Goal: Communication & Community: Answer question/provide support

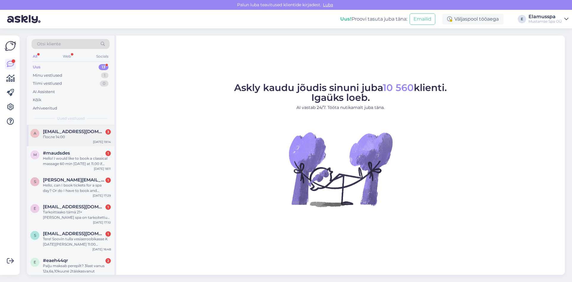
click at [77, 132] on span "[EMAIL_ADDRESS][DOMAIN_NAME]" at bounding box center [74, 131] width 62 height 5
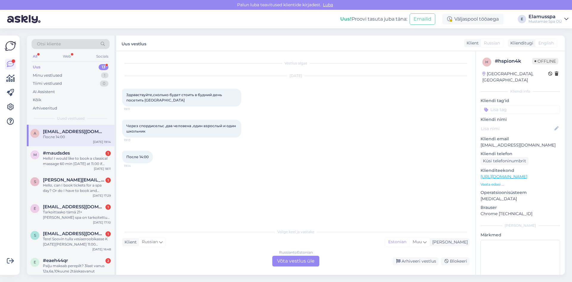
click at [298, 260] on div "Russian to Estonian Võta vestlus üle" at bounding box center [295, 260] width 47 height 11
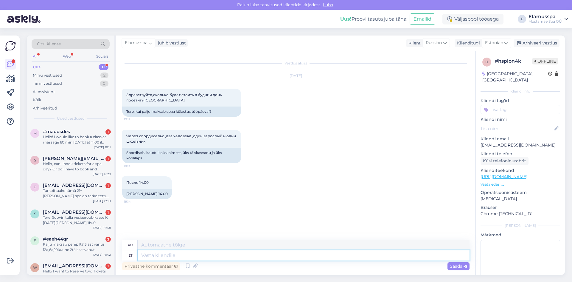
click at [270, 258] on textarea at bounding box center [304, 255] width 332 height 10
type textarea "Tere, k"
type textarea "Привет,"
type textarea "Tere, kas"
type textarea "Привет, это"
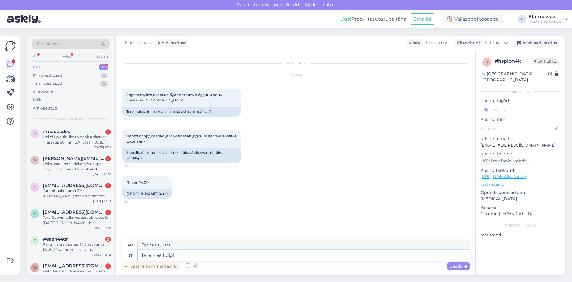
type textarea "Tere, kas kõigil"
type textarea "Привет всем?"
type textarea "Tere, kas kõigil pere"
type textarea "Привет, все члены семьи?"
type textarea "Tere, kas kõigil"
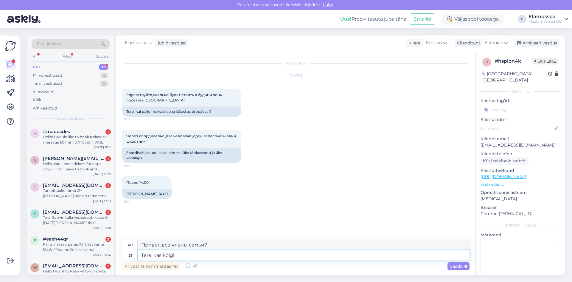
type textarea "Привет всем?"
type textarea "Tere, kas kõigil inimestel o"
type textarea "Привет, все в порядке?"
type textarea "Tere, kas kõigil inimestel on o"
type textarea "Привет, у всех есть"
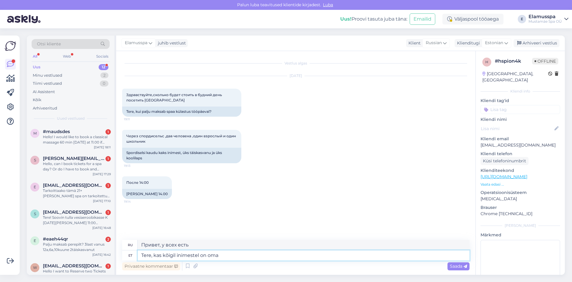
type textarea "Tere, kas kõigil inimestel on oma"
type textarea "Привет, у каждого есть свой"
type textarea "Tere, kas kõigil inimestel on oma spordiselts?"
type textarea "Здравствуйте, у каждого есть свой спортивный клуб?"
type textarea "Tere, kas kõigil inimestel on oma spordiselts?"
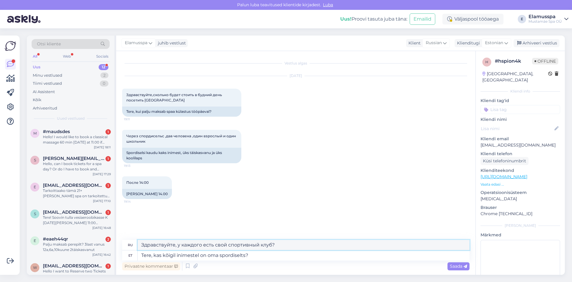
drag, startPoint x: 229, startPoint y: 245, endPoint x: 273, endPoint y: 245, distance: 43.8
click at [273, 245] on textarea "Здравствуйте, у каждого есть свой спортивный клуб?" at bounding box center [304, 245] width 332 height 10
type textarea "Здравствуйте, у каждого есть свой spordiselts?"
click at [455, 268] on span "Saada" at bounding box center [458, 265] width 17 height 5
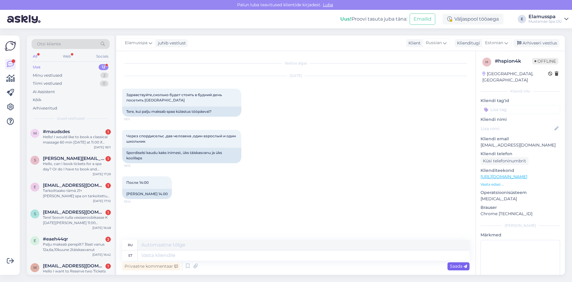
scroll to position [19, 0]
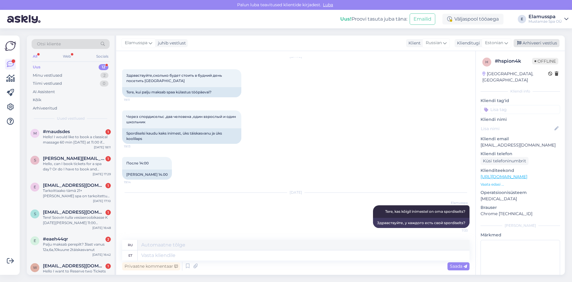
click at [533, 41] on div "Arhiveeri vestlus" at bounding box center [537, 43] width 46 height 8
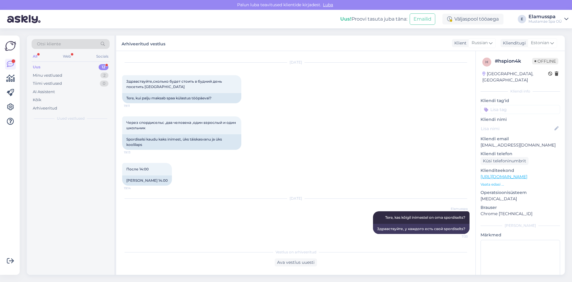
scroll to position [13, 0]
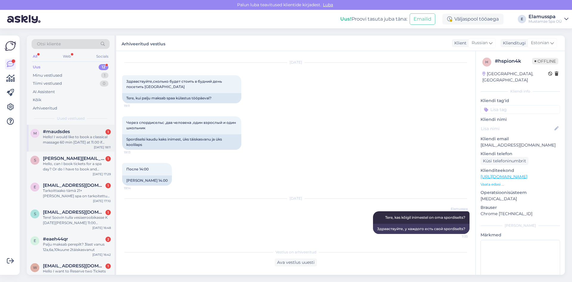
click at [95, 144] on div "Hello! I would like to book a classical massage 60 min [DATE] at 11.00 if possi…" at bounding box center [77, 139] width 68 height 11
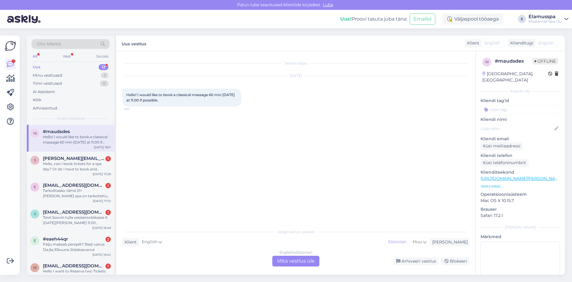
click at [298, 261] on div "English to Estonian Võta vestlus üle" at bounding box center [295, 260] width 47 height 11
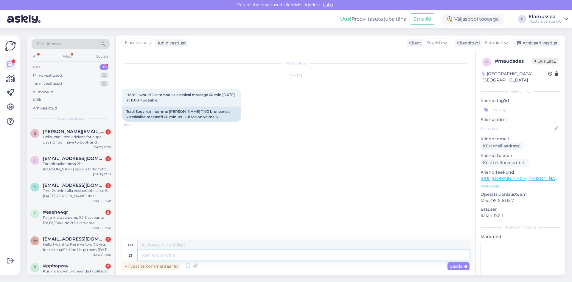
click at [285, 255] on textarea at bounding box center [304, 255] width 332 height 10
type textarea "Tere,"
type textarea "Hello,"
type textarea "Tere, kas t"
type textarea "Hello, is"
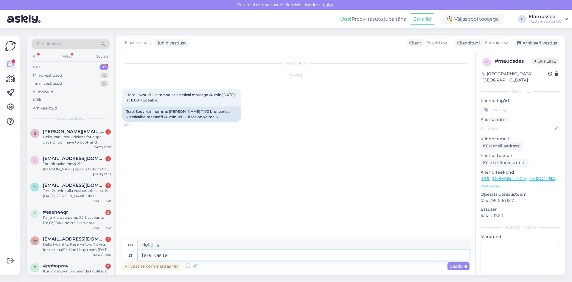
type textarea "Tere, kas te e"
type textarea "Hello, are you"
type textarea "Tere, kas te eelistate"
type textarea "Hello, would you prefer"
type textarea "Tere, kas te eelistate nais v"
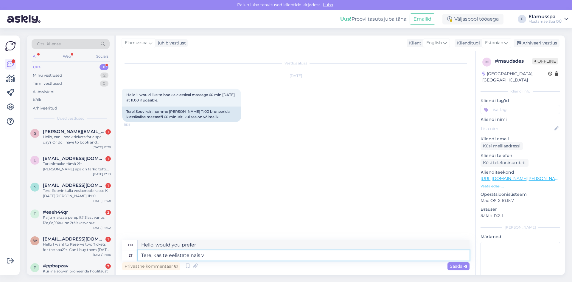
type textarea "Hello, do you prefer a woman?"
type textarea "Tere, kas te eelistate nais või m"
type textarea "Hello, do you prefer a woman or a"
type textarea "Tere, kas te eelistate nais või mees"
type textarea "Hello, do you prefer a woman or a man?"
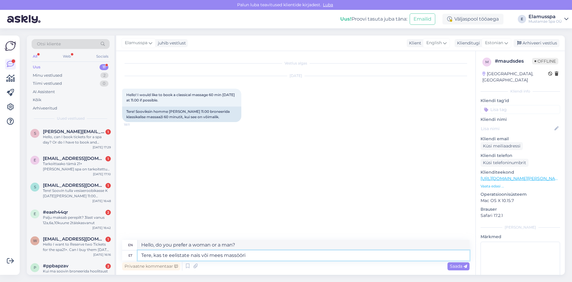
type textarea "Tere, kas te eelistate nais või mees massööri?"
type textarea "Hello, do you prefer a [DEMOGRAPHIC_DATA] or [DEMOGRAPHIC_DATA] masseuse?"
type textarea "Tere, kas te eelistate nais või mees massööri?"
click at [451, 264] on span "Saada" at bounding box center [458, 265] width 17 height 5
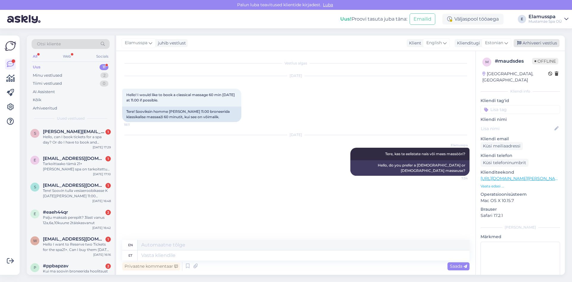
click at [540, 41] on div "Arhiveeri vestlus" at bounding box center [537, 43] width 46 height 8
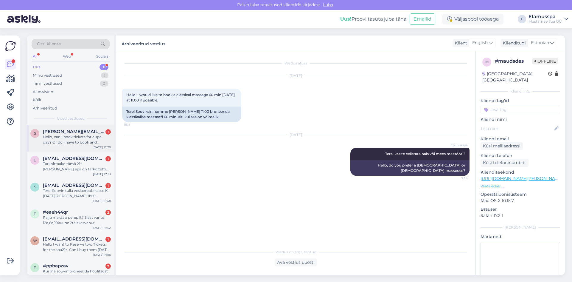
click at [56, 141] on div "Hello, can I book tickets for a spa day? Or do I have to book and treatment? Th…" at bounding box center [77, 139] width 68 height 11
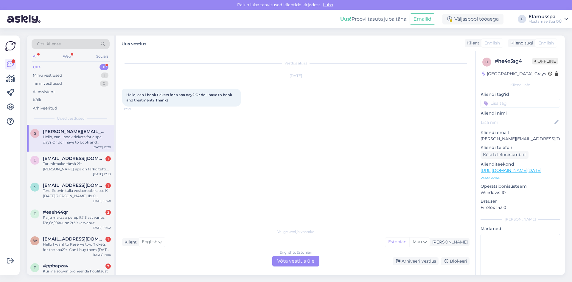
click at [300, 260] on div "English to Estonian Võta vestlus üle" at bounding box center [295, 260] width 47 height 11
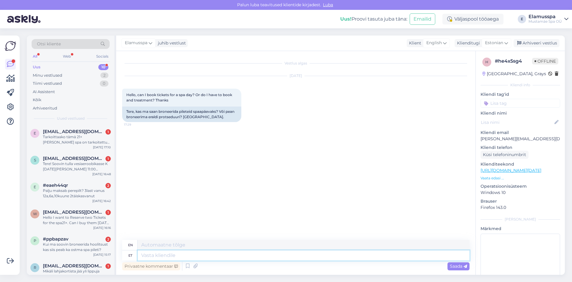
click at [203, 258] on textarea at bounding box center [304, 255] width 332 height 10
type textarea "Tere,"
type textarea "Hello,"
type textarea "Tere, spa p"
type textarea "Hello, spa"
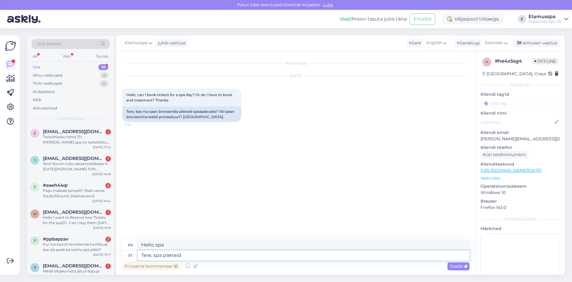
type textarea "Tere, spa pileteid e"
type textarea "Hello, spa tickets"
type textarea "Tere, spa pileteid ei"
type textarea "Hello, no spa tickets"
type textarea "Tere, spa pileteid ei pea"
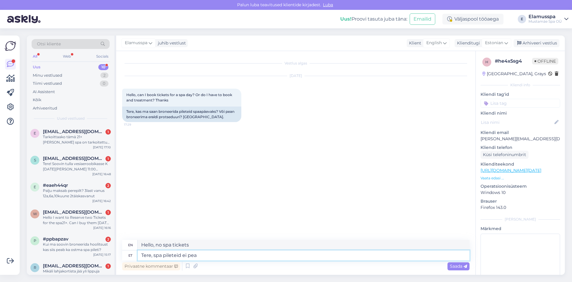
type textarea "Hello, spa tickets are not required."
type textarea "Tere, spa pileteid ei pea broneerima e"
type textarea "Hello, you don't need to book spa tickets."
type textarea "Tere, spa pileteid ei pea broneerima ega et"
type textarea "Hello, you don't need to book spa tickets or"
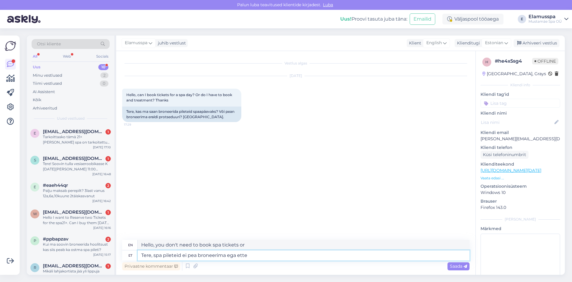
type textarea "Tere, spa pileteid ei pea broneerima ega ette o"
type textarea "Hello, spa tickets do not need to be booked or paid in advance."
type textarea "Tere, spa pileteid ei pea broneerima ega ette ostma"
type textarea "Hello, spa tickets do not need to be booked or purchased in advance."
click at [185, 215] on div "Vestlus algas [DATE] Hello, can I book tickets for a spa day? Or do I have to b…" at bounding box center [298, 145] width 353 height 177
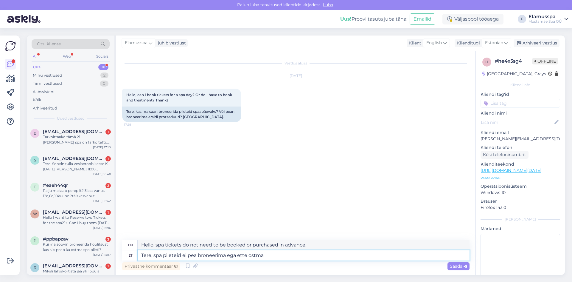
click at [285, 254] on textarea "Tere, spa pileteid ei pea broneerima ega ette ostma" at bounding box center [304, 255] width 332 height 10
type textarea "Tere, spa pileteid ei pea broneerima ega ette ostma. S"
type textarea "Hello, spa tickets do not need to be booked or purchased in advance. S"
type textarea "Tere, spa pileteid ei pea broneerima ega ette ostma."
type textarea "Hello, spa tickets do not need to be booked or purchased in advance."
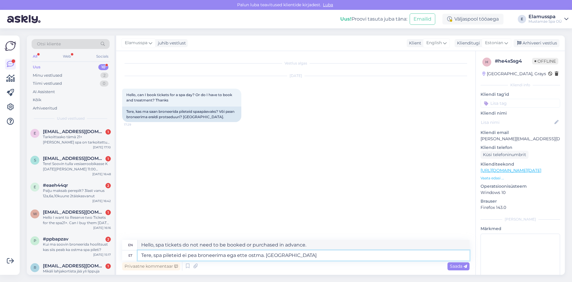
type textarea "Tere, spa pileteid ei pea broneerima ega ette ostma. [GEOGRAPHIC_DATA]"
type textarea "Hello, you do not need to book or purchase spa tickets in advance. Massage"
type textarea "Tere, spa pileteid ei pea broneerima ega ette ostma. Massaaži broneerimiseks v"
type textarea "Hello, there is no need to book or purchase spa tickets in advance. To book a m…"
type textarea "Tere, spa pileteid ei pea broneerima ega ette ostma. Massaaži broneerimiseks võ…"
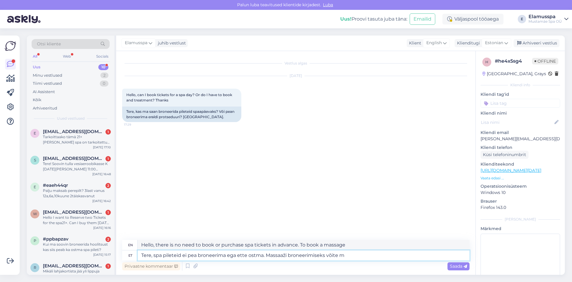
type textarea "Hello, there is no need to book or purchase spa tickets in advance. To book a m…"
type textarea "Tere, spa pileteid ei pea broneerima ega ette ostma. Massaaži broneerimiseks [P…"
type textarea "Hello, there is no need to book or purchase spa tickets in advance. To book a m…"
type textarea "Tere, spa pileteid ei pea broneerima ega ette ostma. Massaaži broneerimiseks [P…"
type textarea "Hello, there is no need to book or purchase spa tickets in advance. You can cal…"
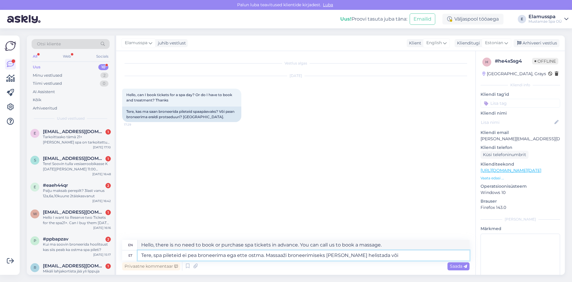
type textarea "Tere, spa pileteid ei pea broneerima ega ette ostma. Massaaži broneerimiseks [P…"
type textarea "Hello, there is no need to book or purchase spa tickets in advance. To book a m…"
type textarea "Tere, spa pileteid ei pea broneerima ega ette ostma. Massaaži broneerimiseks [P…"
type textarea "Hello, there is no need to book or purchase spa tickets in advance. You can cal…"
type textarea "Tere, spa pileteid ei pea broneerima ega ette ostma. Massaaži broneerimiseks [P…"
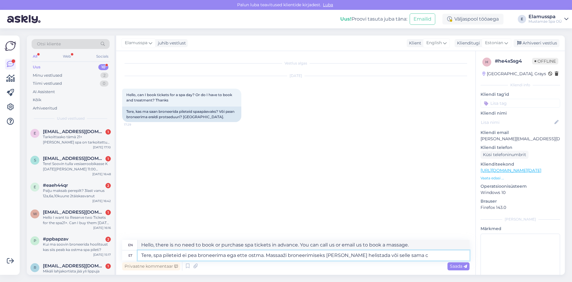
type textarea "Hello, there is no need to book or buy spa tickets in advance. You can call us …"
type textarea "Tere, spa pileteid ei pea broneerima ega ette ostma. Massaaži broneerimiseks [P…"
type textarea "Hello, there is no need to book or buy spa tickets in advance. To book a massag…"
type textarea "Tere, spa pileteid ei pea broneerima ega ette ostma. Massaaži broneerimiseks [P…"
type textarea "Hello, there is no need to book or buy spa tickets in advance. To book a massag…"
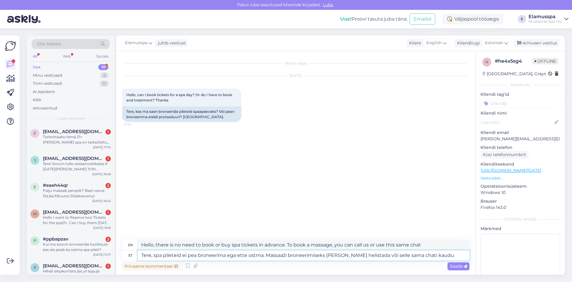
type textarea "Tere, spa pileteid ei pea broneerima ega ette ostma. Massaaži broneerimiseks [P…"
type textarea "Hello, there is no need to book or buy spa tickets in advance. To book a massag…"
type textarea "Tere, spa pileteid ei pea broneerima ega ette ostma. Massaaži broneerimiseks [P…"
type textarea "Hello, there is no need to book or purchase spa tickets in advance. To book a m…"
type textarea "Tere, spa pileteid ei pea broneerima ega ette ostma. Massaaži broneerimiseks [P…"
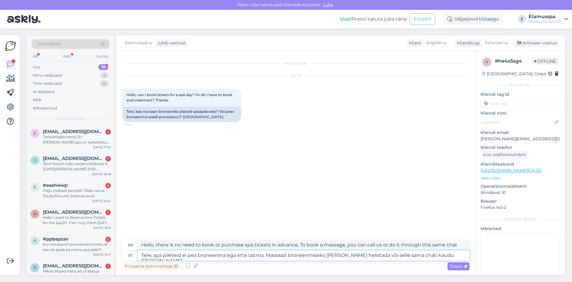
type textarea "Hello, there is no need to book or purchase spa tickets in advance. You can cal…"
type textarea "Tere, spa pileteid ei pea broneerima ega ette ostma. Massaaži broneerimiseks [P…"
click at [455, 266] on span "Saada" at bounding box center [458, 265] width 17 height 5
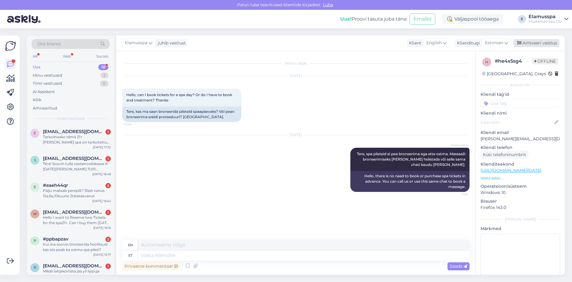
click at [529, 39] on div "Arhiveeri vestlus" at bounding box center [537, 43] width 46 height 8
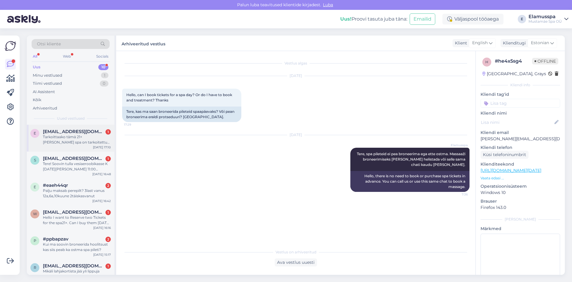
click at [66, 139] on div "Tarkoittaako tämä 21+ [PERSON_NAME] spa on tarkoitettu 21 vuotiaasta ylöspäin v…" at bounding box center [77, 139] width 68 height 11
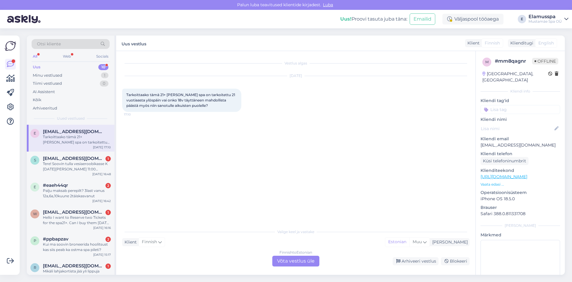
click at [316, 263] on div "Finnish to Estonian Võta vestlus üle" at bounding box center [295, 260] width 47 height 11
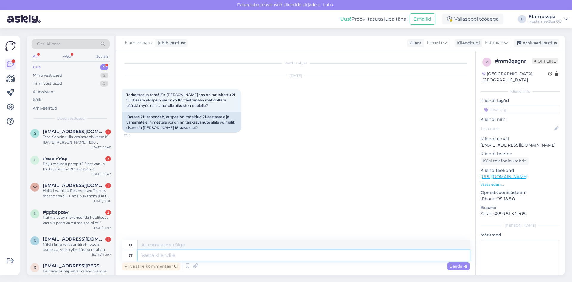
click at [189, 256] on textarea at bounding box center [304, 255] width 332 height 10
type textarea "Tere,"
type textarea "Hei,"
type textarea "Tere, spa21+"
type textarea "Hei, spa21+"
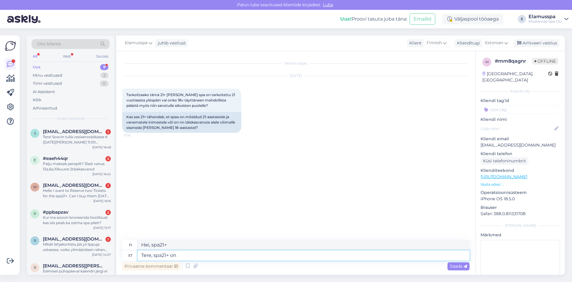
type textarea "Tere, spa21+ on m"
type textarea "Hei, spa21+ on"
type textarea "Tere, spa21+ on mõeldud 1"
type textarea "Hei, spa21+ on suunniteltu"
type textarea "Tere, spa21+ on mõeldud 18-"
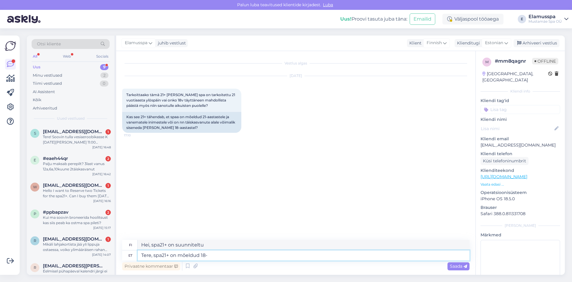
type textarea "Hei, spa21+ on tarkoitettu yli 18-vuotiaille"
type textarea "Tere, spa21+ on mõeldud"
type textarea "Hei, spa21+ on suunniteltu"
type textarea "Tere, spa21+ on mõeldud täiskasvanutele"
type textarea "Hei, spa21+ on aikuisille"
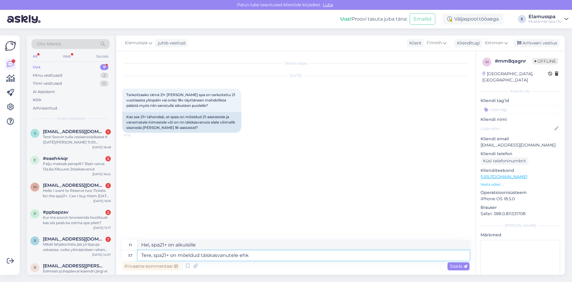
type textarea "Tere, spa21+ on mõeldud täiskasvanutele ehk"
type textarea "Hei, spa21+ on aikuisille, joten"
type textarea "Tere, spa21+ on mõeldud täiskasvanutele ehk alates 1"
type textarea "Hei, spa21+ on aikuisille, [PERSON_NAME] alkaen"
type textarea "Tere, spa21+ on mõeldud täiskasvanutele ehk alates 18st e"
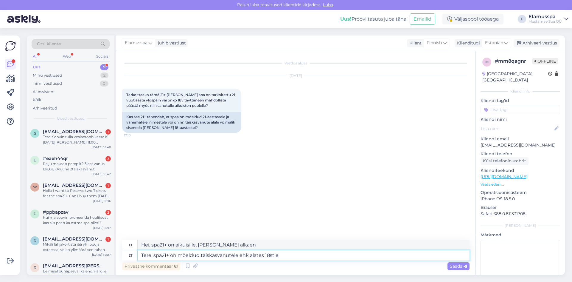
type textarea "Hei, spa21+ on tarkoitettu aikuisille [PERSON_NAME] 18-vuotiaille [PERSON_NAME]…"
type textarea "Tere, spa21+ on mõeldud täiskasvanutele ehk alates 18st eluaastast saab s"
type textarea "Hei, spa21+ on tarkoitettu aikuisille, [PERSON_NAME] sinne voi tulla 18-vuotiaa…"
type textarea "Tere, spa21+ on mõeldud täiskasvanutele ehk alates 18st eluaastast saab spaad"
type textarea "Hei, spa21+ on tarkoitettu aikuisille, [PERSON_NAME] käyttää kylpylää 18-vuotia…"
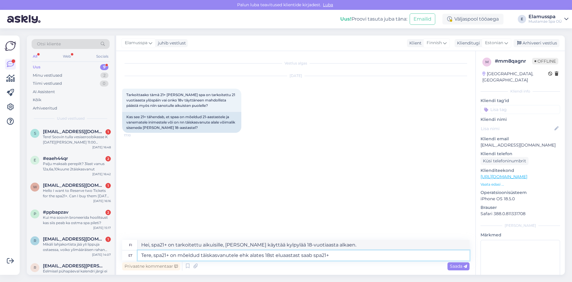
type textarea "Tere, spa21+ on mõeldud täiskasvanutele ehk alates 18st eluaastast saab spa21+"
type textarea "Hei, spa21+ on tarkoitettu aikuisille, [PERSON_NAME] tahansa yli 18-vuotias voi…"
type textarea "Tere, spa21+ on mõeldud täiskasvanutele ehk alates 18st eluaastast saab spa21+ …"
type textarea "Hei, spa21+ on tarkoitettu aikuisille, [PERSON_NAME] vierailla spa21+:ssa 18-vu…"
type textarea "Tere, spa21+ on mõeldud täiskasvanutele ehk alates 18st eluaastast saab spa21+ …"
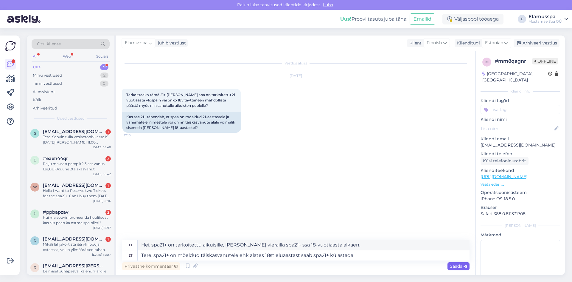
click at [453, 264] on span "Saada" at bounding box center [458, 265] width 17 height 5
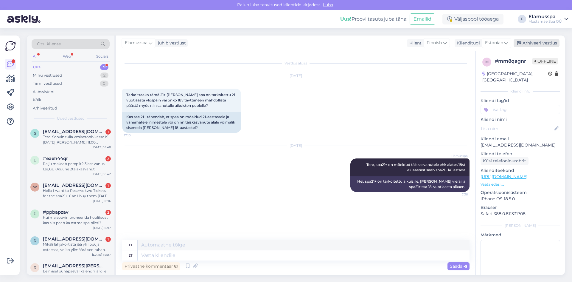
click at [525, 44] on div "Arhiveeri vestlus" at bounding box center [537, 43] width 46 height 8
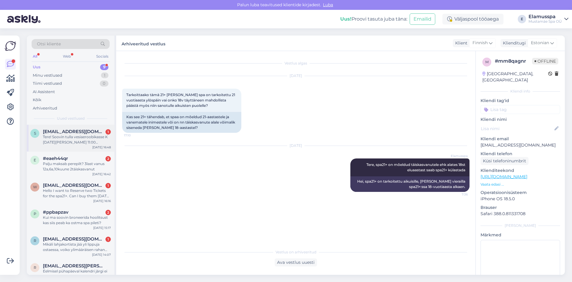
click at [86, 138] on div "Tere! Soovin tulla vesiaeroobikasse K [DATE][PERSON_NAME] 11:00 süvaveetreening…" at bounding box center [77, 139] width 68 height 11
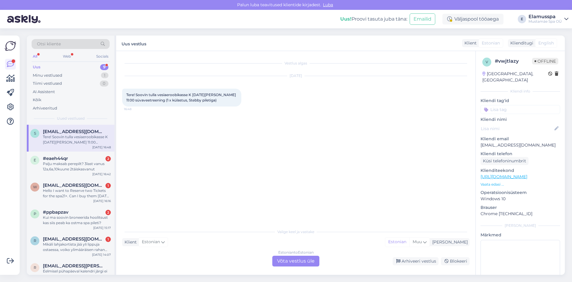
click at [287, 253] on div "Estonian to Estonian" at bounding box center [295, 251] width 35 height 5
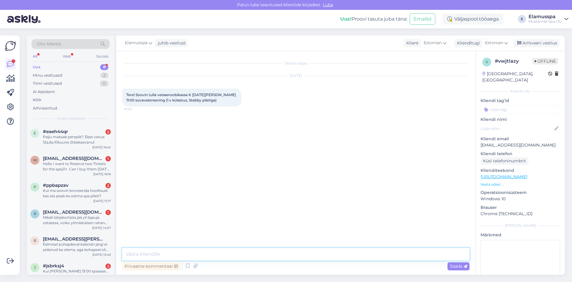
click at [280, 255] on textarea at bounding box center [296, 254] width 348 height 13
click at [193, 255] on textarea "Tere, võtke kindlasti oma id kaart" at bounding box center [296, 254] width 348 height 13
click at [217, 259] on textarea "Tere, võtke kindlasti oma id-kaart" at bounding box center [296, 254] width 348 height 13
type textarea "Tere, võtke kindlasti oma id-kaart [PERSON_NAME] ning öelge administratuur, et …"
click at [448, 265] on div "Saada" at bounding box center [459, 266] width 22 height 8
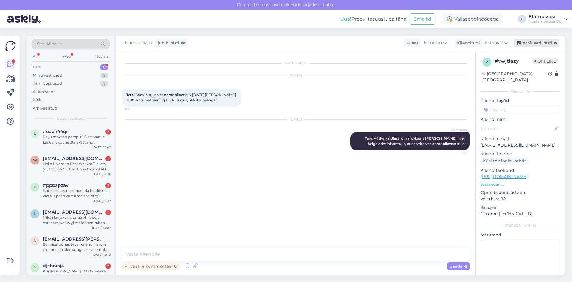
click at [534, 42] on div "Arhiveeri vestlus" at bounding box center [537, 43] width 46 height 8
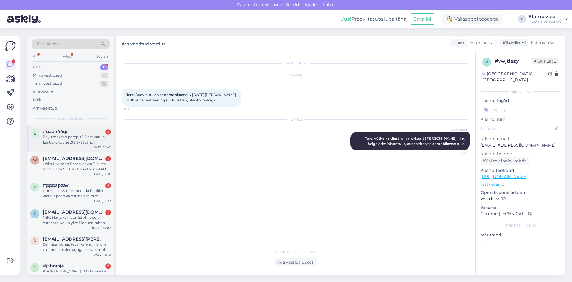
click at [92, 133] on div "#eaeh44qr 2" at bounding box center [77, 131] width 68 height 5
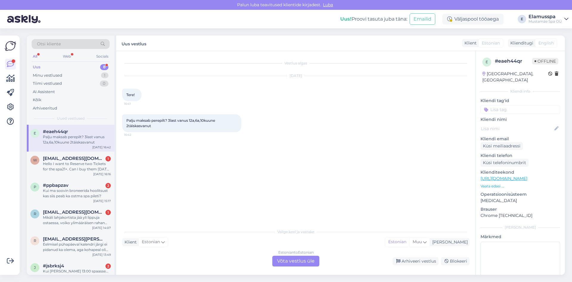
click at [298, 268] on div "Vestlus algas [DATE] Tere! 16:41 Palju maksab perepilt? 3last vanus 12a,6a,10ku…" at bounding box center [295, 163] width 359 height 224
click at [298, 261] on div "Estonian to Estonian Võta vestlus üle" at bounding box center [295, 260] width 47 height 11
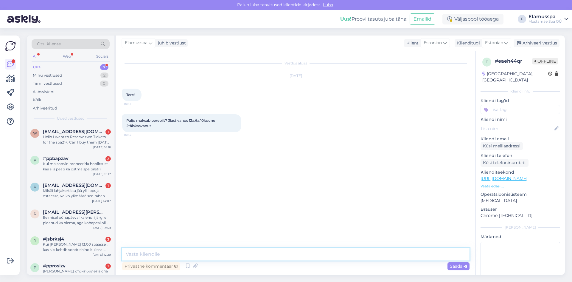
click at [284, 258] on textarea at bounding box center [296, 254] width 348 height 13
paste textarea "[URL][DOMAIN_NAME]"
type textarea "Tere, meie hinnakirjaga saab tutvuda meie kodulehel [URL][DOMAIN_NAME]"
click at [455, 265] on span "Saada" at bounding box center [458, 265] width 17 height 5
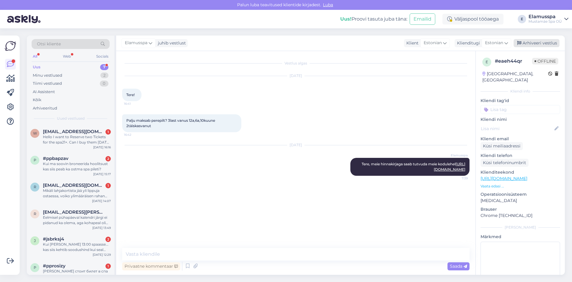
drag, startPoint x: 539, startPoint y: 38, endPoint x: 537, endPoint y: 41, distance: 3.8
click at [539, 38] on div "Elamusspa juhib vestlust Klient Estonian Klienditugi Estonian Arhiveeri vestlus" at bounding box center [340, 42] width 449 height 15
click at [536, 44] on div "Arhiveeri vestlus" at bounding box center [537, 43] width 46 height 8
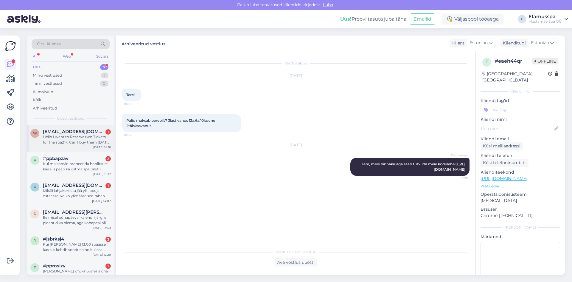
click at [90, 141] on div "Hello I want to Reserve two Tickets for the spa21+. Can I buy them [DATE] for a…" at bounding box center [77, 139] width 68 height 11
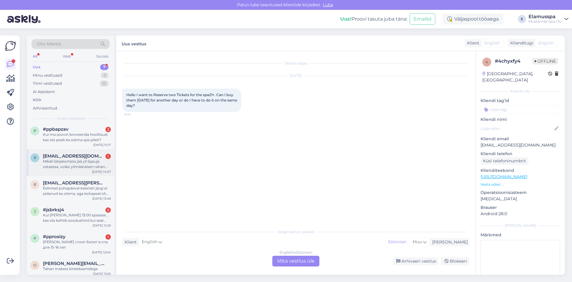
scroll to position [32, 0]
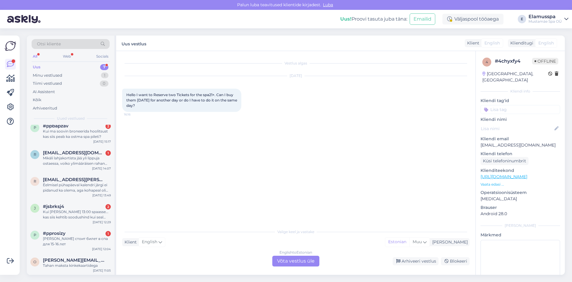
click at [286, 256] on div "English to Estonian Võta vestlus üle" at bounding box center [295, 260] width 47 height 11
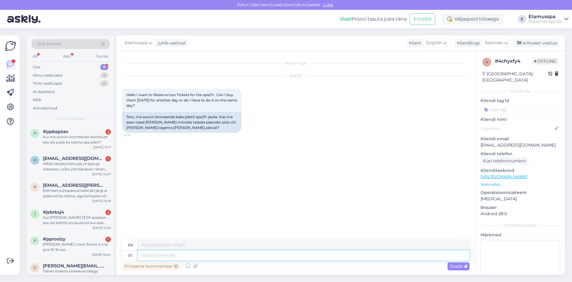
click at [213, 252] on textarea at bounding box center [304, 255] width 332 height 10
type textarea "Tere,"
type textarea "Hello"
type textarea "Tere,"
type textarea "Hello,"
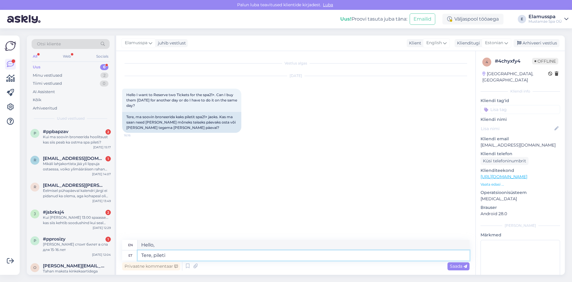
type textarea "Tere, piletid"
type textarea "Hello, ticket"
type textarea "Tere, piletid v"
type textarea "Hello, tickets"
type textarea "Tere, piletid võib o"
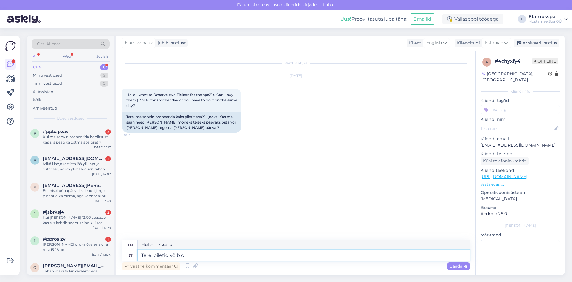
type textarea "Hello, tickets are available."
type textarea "Tere, piletid võib osta"
type textarea "Hello, you can buy tickets."
type textarea "Tere, piletid võib osta nii"
type textarea "Hello, you can buy tickets like this"
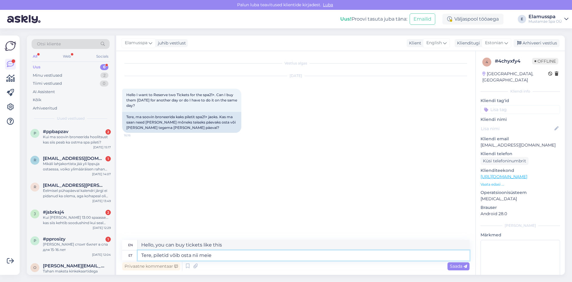
type textarea "Tere, piletid võib osta nii meie k"
type textarea "Hello, you can buy tickets from [GEOGRAPHIC_DATA]."
type textarea "Tere, piletid võib osta nii meie kodul"
type textarea "Hello, tickets can be purchased at our home"
type textarea "Tere, piletid võib osta nii meie kodulehelt"
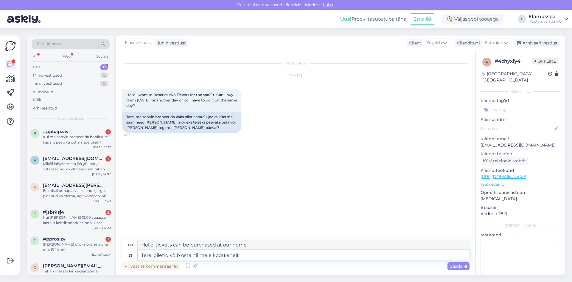
type textarea "Hello, you can buy tickets on our website."
type textarea "Tere, piletid võib osta nii meie kodulehelt kui k"
type textarea "Hello, tickets can be purchased both on our website and"
type textarea "Tere, piletid võib osta nii meie kodulehelt kui ka koha p"
type textarea "Hello, tickets can be purchased both on our website and at the venue."
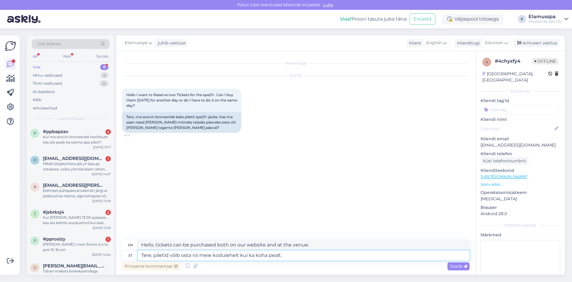
type textarea "Tere, piletid võib osta nii meie kodulehelt kui ka koha pealt."
type textarea "Hello, tickets can be purchased both on our website and on site."
type textarea "Tere, piletid võib osta nii meie kodulehelt kui ka koha pealt. Eraldi m"
type textarea "Hello, tickets can be purchased both on our website and on site. Separately"
type textarea "Tere, piletid võib osta nii meie kodulehelt kui ka koha pealt. Eraldi midagi"
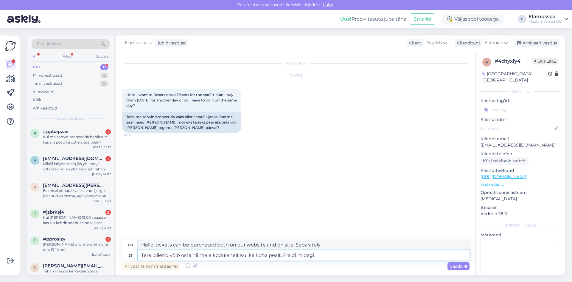
type textarea "Hello, tickets can be purchased both on our website and on site. Something spec…"
type textarea "Tere, piletid võib osta nii meie kodulehelt kui ka koha pealt. Eraldi midagi et…"
type textarea "Hello, tickets can be purchased both on our website and on site. Please make a …"
type textarea "Tere, piletid võib osta nii meie kodulehelt kui ka koha pealt. Eraldi midagi et…"
type textarea "Hello, tickets can be purchased both on our website and on site. Please book so…"
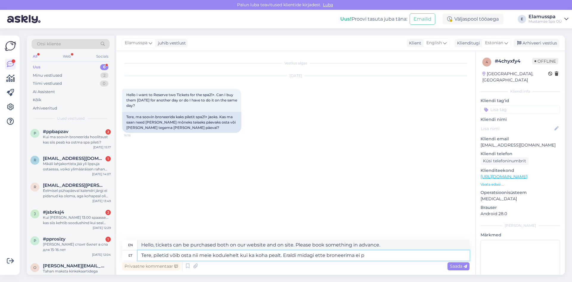
type textarea "Tere, piletid võib osta nii meie kodulehelt kui ka koha pealt. Eraldi midagi et…"
type textarea "Hello, you can buy tickets both on our website and on site. There is no need to…"
type textarea "Tere, piletid võib osta nii meie kodulehelt kui ka koha pealt. Eraldi midagi et…"
type textarea "Hello, you can buy tickets both on our website and on site. You don't need to b…"
type textarea "Tere, piletid võib osta nii meie kodulehelt kui ka koha pealt. Eraldi midagi et…"
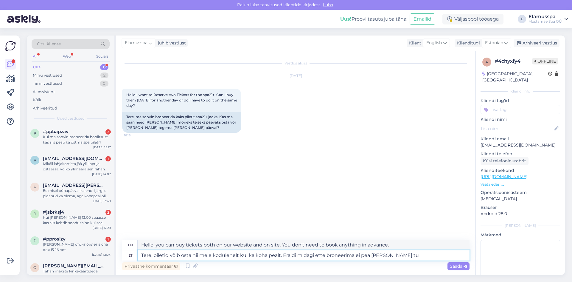
type textarea "Hello, you can buy tickets both on our website and on site. You don't need to b…"
type textarea "Tere, piletid võib osta nii meie kodulehelt kui ka koha pealt. Eraldi midagi et…"
type textarea "Hello, you can buy tickets both on our website and on site. You don't need to b…"
type textarea "Tere, piletid võib osta nii meie kodulehelt kui ka koha pealt. Eraldi midagi et…"
type textarea "Hello, you can buy tickets both on our website and on site. You don't need to b…"
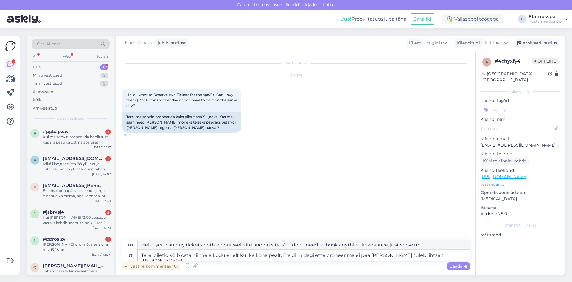
drag, startPoint x: 369, startPoint y: 256, endPoint x: 455, endPoint y: 255, distance: 86.7
click at [455, 255] on textarea "Tere, piletid võib osta nii meie kodulehelt kui ka koha pealt. Eraldi midagi et…" at bounding box center [304, 255] width 332 height 10
type textarea "Tere, piletid võib osta nii meie kodulehelt kui ka koha pealt. Eraldi midagi et…"
type textarea "Hello, you can buy tickets both on our website and on site. You don't need to b…"
type textarea "Tere, piletid võib osta nii meie kodulehelt kui ka koha pealt. Eraldi midagi et…"
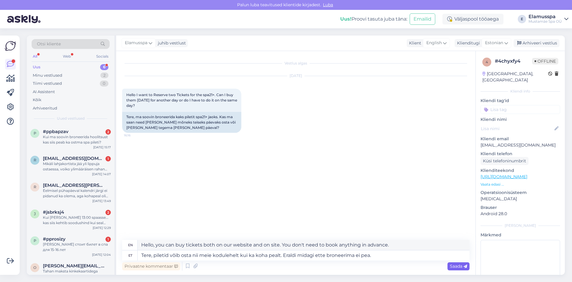
click at [456, 266] on span "Saada" at bounding box center [458, 265] width 17 height 5
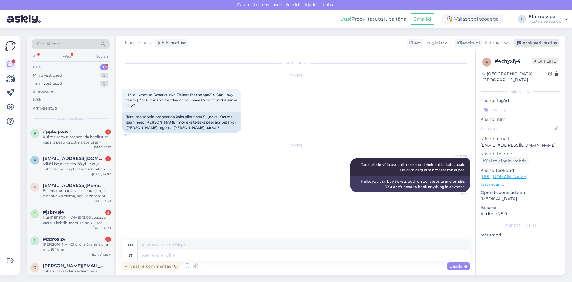
click at [529, 41] on div "Arhiveeri vestlus" at bounding box center [537, 43] width 46 height 8
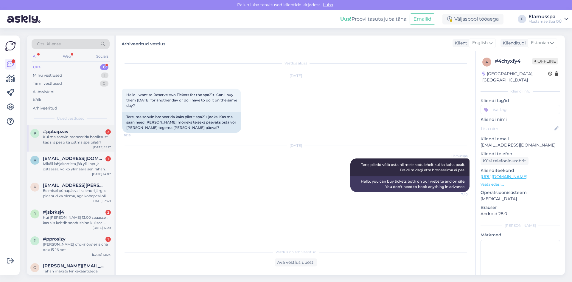
click at [102, 140] on div "Kui ma soovin broneerida hoolitsust kas siis peab ka ostma spa pileti?" at bounding box center [77, 139] width 68 height 11
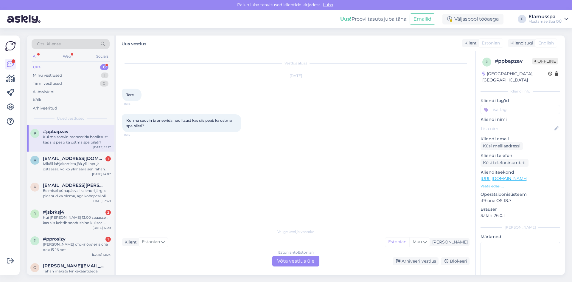
click at [298, 264] on div "Estonian to Estonian Võta vestlus üle" at bounding box center [295, 260] width 47 height 11
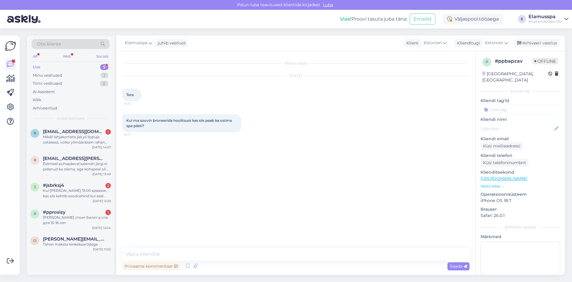
click at [285, 261] on div "Privaatne kommentaar Saada" at bounding box center [296, 265] width 348 height 11
click at [284, 258] on textarea at bounding box center [296, 254] width 348 height 13
drag, startPoint x: 247, startPoint y: 256, endPoint x: 168, endPoint y: 259, distance: 79.1
click at [168, 259] on textarea "Tere, hoolitsusele võib tulla ka [PERSON_NAME] spa piletita." at bounding box center [296, 254] width 348 height 13
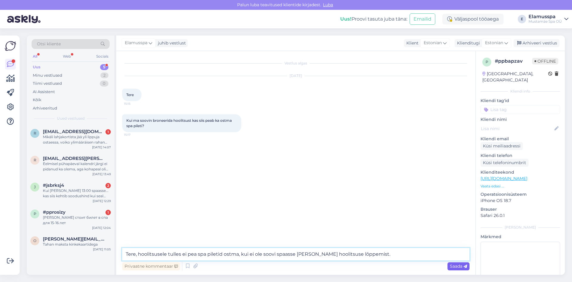
type textarea "Tere, hoolitsusele tulles ei pea spa piletid ostma, kui ei ole soovi spaasse [P…"
click at [460, 264] on span "Saada" at bounding box center [458, 265] width 17 height 5
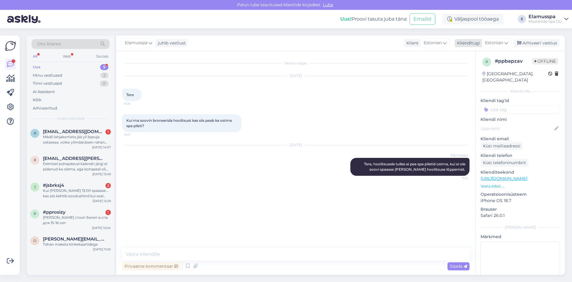
drag, startPoint x: 525, startPoint y: 39, endPoint x: 512, endPoint y: 41, distance: 13.3
click at [525, 39] on div "Arhiveeri vestlus" at bounding box center [537, 43] width 46 height 8
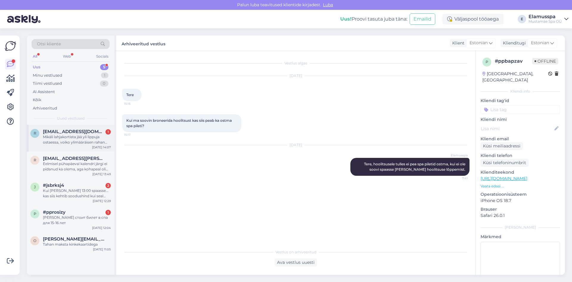
click at [81, 131] on span "[EMAIL_ADDRESS][DOMAIN_NAME]" at bounding box center [74, 131] width 62 height 5
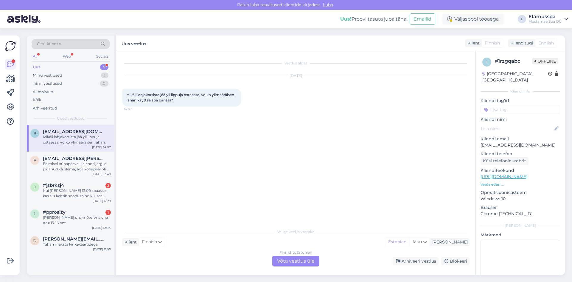
click at [294, 240] on div "Valige [PERSON_NAME] vastake Klient Finnish Mina Estonian Muu Finnish to Estoni…" at bounding box center [296, 245] width 348 height 41
click at [283, 261] on div "Finnish to Estonian Võta vestlus üle" at bounding box center [295, 260] width 47 height 11
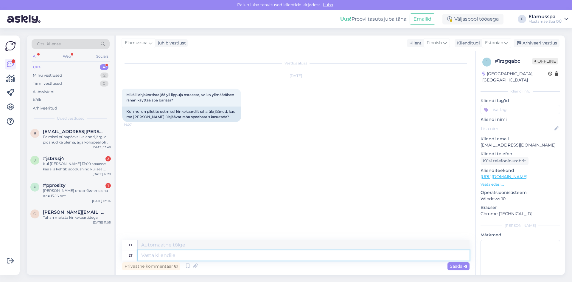
click at [222, 258] on textarea at bounding box center [304, 255] width 332 height 10
type textarea "Tere, k"
type textarea "Hei,"
type textarea "Tere, kui k"
type textarea "[PERSON_NAME]"
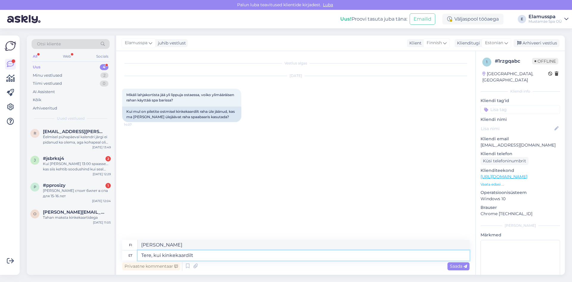
type textarea "Tere, kui kinkekaardilt"
type textarea "[PERSON_NAME] lahjakortilta"
type textarea "Tere, kui kinkekaardilt jäi mi"
type textarea "Hei, mitä lahjakortista on jäljellä?"
type textarea "Tere, kui kinkekaardilt jäi mingi s"
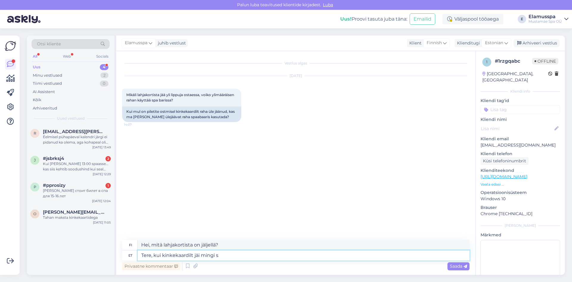
type textarea "[PERSON_NAME] lahjakortissa on rahaa jäljellä"
type textarea "Tere, kui kinkekaardilt jäi [PERSON_NAME]"
type textarea "Hei, onko lahjakortissa jäljellä saldoa"
type textarea "Tere, kui kinkekaardilt jäi [PERSON_NAME] üle, s"
type textarea "[PERSON_NAME] lahjakortissasi on vielä rahaa jäljellä,"
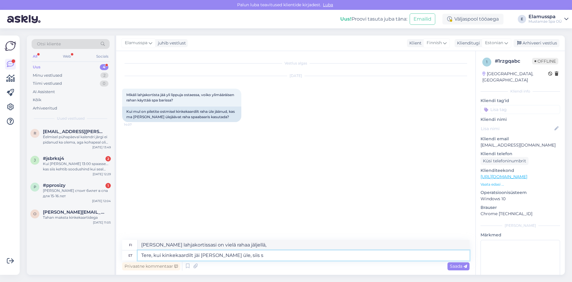
type textarea "Tere, kui kinkekaardilt jäi [PERSON_NAME] üle, siis se"
type textarea "[PERSON_NAME] lahjakortissa on vielä rahaa jäljellä, niin"
type textarea "Tere, kui kinkekaardilt jäi [PERSON_NAME] üle, siis [PERSON_NAME]"
type textarea "[PERSON_NAME] lahjakortissa on vielä rahaa jäljellä, ole hyvä ja"
type textarea "Tere, kui kinkekaardilt jäi [PERSON_NAME] üle, siis seda saab ka"
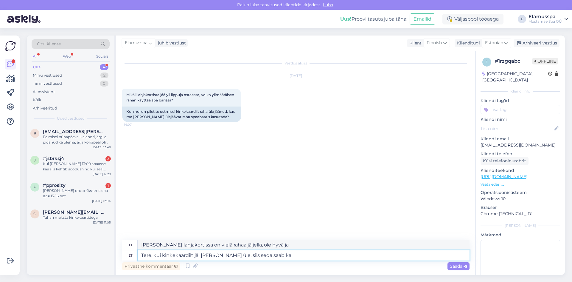
type textarea "[PERSON_NAME] lahjakortista on vielä rahaa jäljellä, [PERSON_NAME]"
type textarea "Tere, kui kinkekaardilt jäi [PERSON_NAME] üle, siis seda saab ka"
type textarea "[PERSON_NAME] lahjakortista on vielä rahaa jäljellä, [PERSON_NAME] noutaa sen."
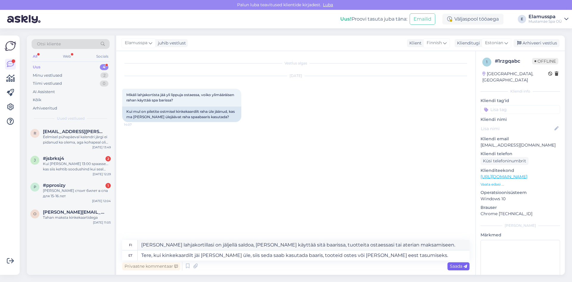
click at [453, 262] on div "Saada" at bounding box center [459, 266] width 22 height 8
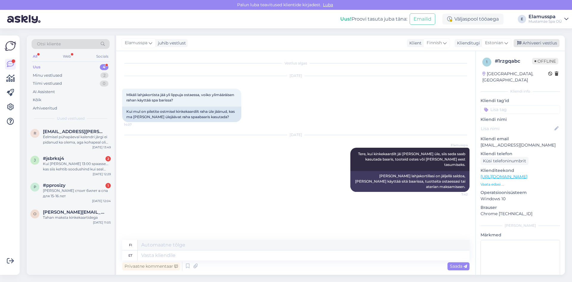
click at [524, 41] on div "Arhiveeri vestlus" at bounding box center [537, 43] width 46 height 8
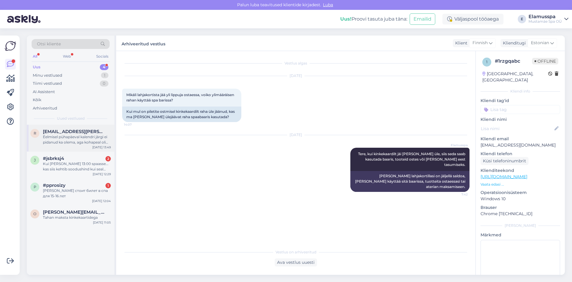
click at [65, 141] on div "Eelmisel pühapäeval kalendri järgi ei pidanud ka olema, aga kohapeal oli olukor…" at bounding box center [77, 139] width 68 height 11
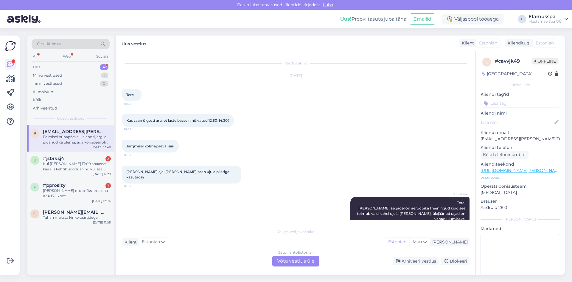
scroll to position [325, 0]
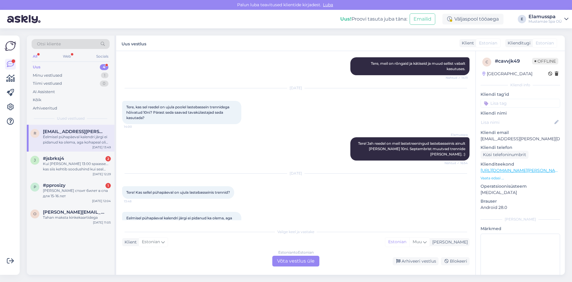
click at [285, 260] on div "Estonian to Estonian Võta vestlus üle" at bounding box center [295, 260] width 47 height 11
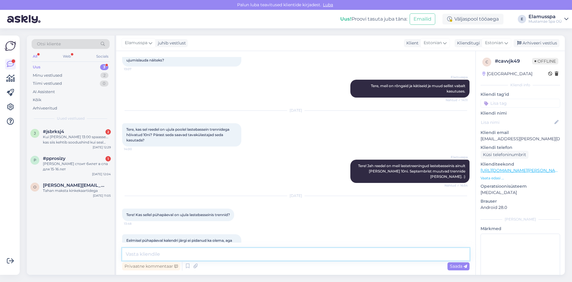
click at [277, 258] on textarea at bounding box center [296, 254] width 348 height 13
click at [145, 251] on textarea "Tere, 10.30-13.00" at bounding box center [296, 254] width 348 height 13
click at [169, 249] on textarea "Tere, 10.00-13.00" at bounding box center [296, 254] width 348 height 13
click at [457, 266] on span "Saada" at bounding box center [458, 265] width 17 height 5
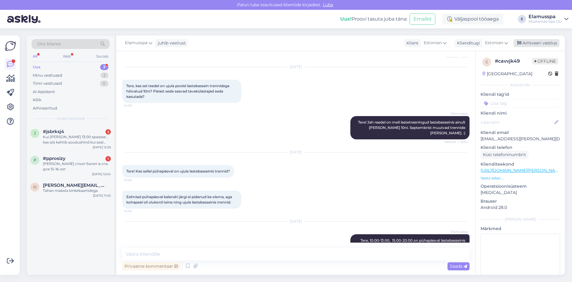
click at [523, 40] on div "Arhiveeri vestlus" at bounding box center [537, 43] width 46 height 8
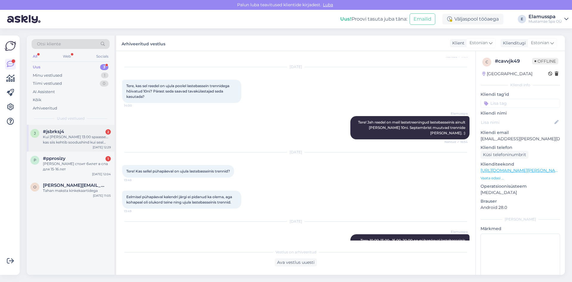
click at [74, 146] on div "j #jsbrksj4 2 Kui [PERSON_NAME] 13:00 spaasse... kas siis kehtib soodushind kui…" at bounding box center [71, 138] width 88 height 27
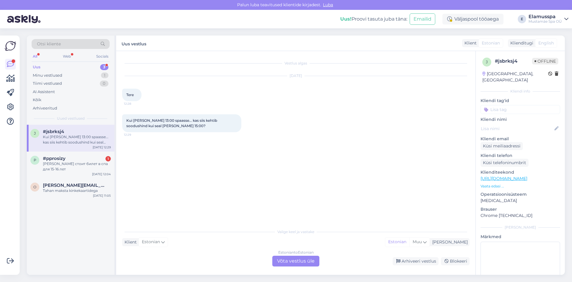
click at [290, 260] on div "Estonian to Estonian Võta vestlus üle" at bounding box center [295, 260] width 47 height 11
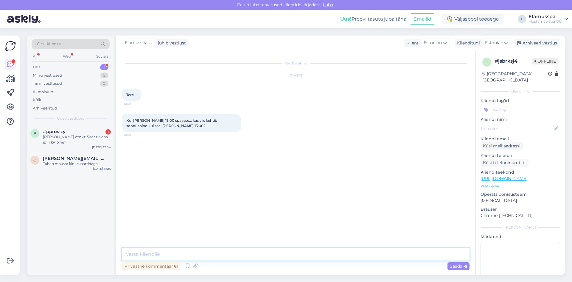
click at [271, 257] on textarea at bounding box center [296, 254] width 348 height 13
click at [364, 256] on textarea "Tere, kui tulla spaasse enne 14.00 siis kehtib soodushind ning spa külastus on …" at bounding box center [296, 254] width 348 height 13
click at [361, 254] on textarea "Tere, kui tulla spaasse enne 14.00 siis kehtib soodushind ning spa külastus on …" at bounding box center [296, 254] width 348 height 13
click at [363, 254] on textarea "Tere, kui tulla spaasse enne 14.00 siis kehtib soodushind ning spa külastus on …" at bounding box center [296, 254] width 348 height 13
click at [392, 253] on textarea "Tere, kui tulla spaasse enne 14.00 siis kehtib soodushind ning spa külastus on …" at bounding box center [296, 254] width 348 height 13
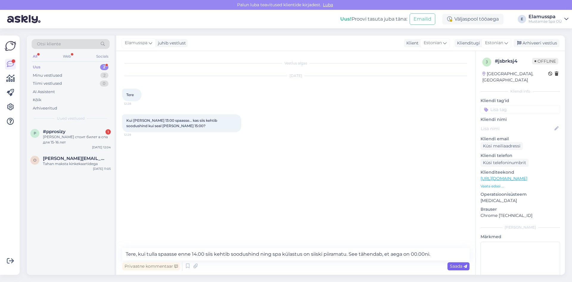
click at [458, 265] on span "Saada" at bounding box center [458, 265] width 17 height 5
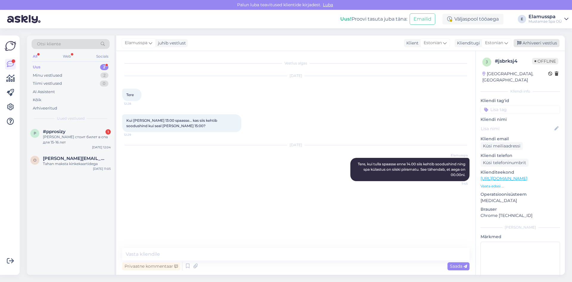
click at [520, 42] on icon at bounding box center [519, 43] width 4 height 4
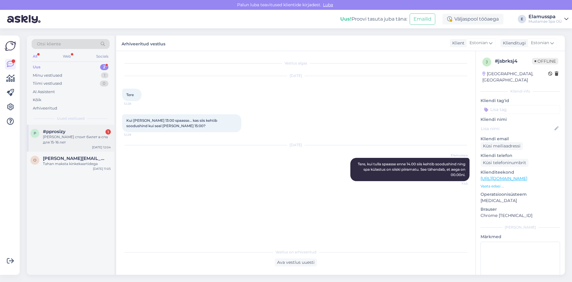
click at [84, 137] on div "[PERSON_NAME] стоит билет в спа для 15-16 лет" at bounding box center [77, 139] width 68 height 11
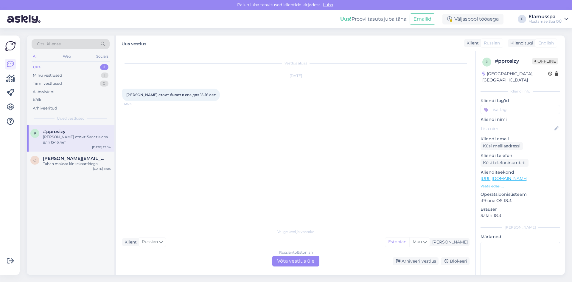
click at [291, 260] on div "Russian to Estonian Võta vestlus üle" at bounding box center [295, 260] width 47 height 11
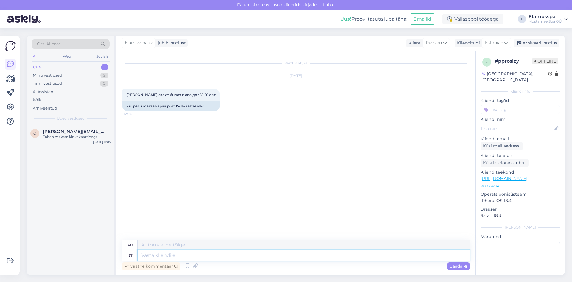
click at [280, 250] on textarea at bounding box center [304, 255] width 332 height 10
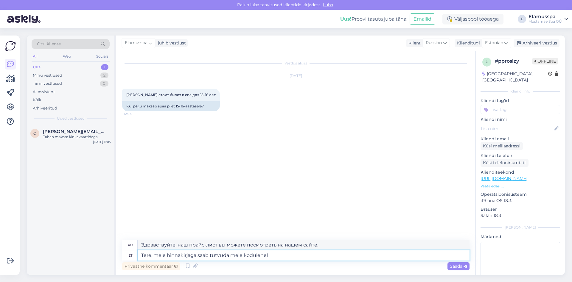
paste textarea "[URL][DOMAIN_NAME]"
click at [301, 162] on div "Vestlus algas [DATE] Сколько стоит билет в спа для 15-16 лет 12:04 Kui palju ma…" at bounding box center [298, 145] width 353 height 177
click at [463, 264] on span "Saada" at bounding box center [458, 265] width 17 height 5
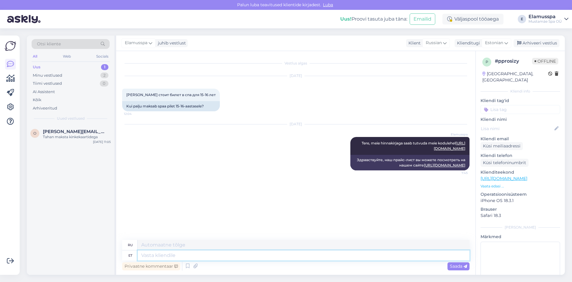
click at [350, 255] on textarea at bounding box center [304, 255] width 332 height 10
click at [174, 256] on textarea "15-16 aastasele kehtib sooduspilet." at bounding box center [304, 255] width 332 height 10
click at [271, 261] on div "Privaatne kommentaar Saada" at bounding box center [296, 265] width 348 height 11
click at [256, 258] on textarea "15-16 aastastele noortele kehtib sooduspilet." at bounding box center [304, 255] width 332 height 10
drag, startPoint x: 324, startPoint y: 246, endPoint x: 280, endPoint y: 249, distance: 44.8
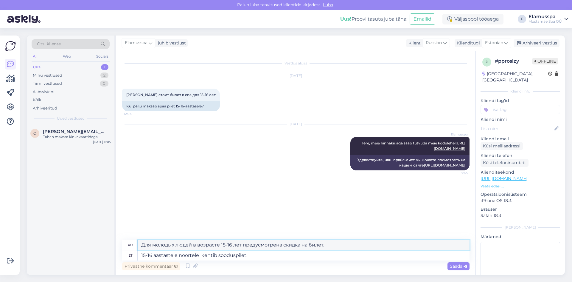
click at [280, 249] on textarea "Для молодых людей в возрасте 15-16 лет предусмотрена скидка на билет." at bounding box center [304, 245] width 332 height 10
click at [262, 254] on textarea "15-16 aastastele noortele kehtib sooduspilet." at bounding box center [304, 255] width 332 height 10
click at [459, 267] on span "Saada" at bounding box center [458, 265] width 17 height 5
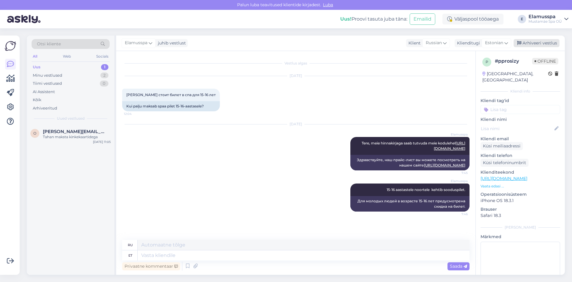
click at [535, 46] on div "Arhiveeri vestlus" at bounding box center [537, 43] width 46 height 8
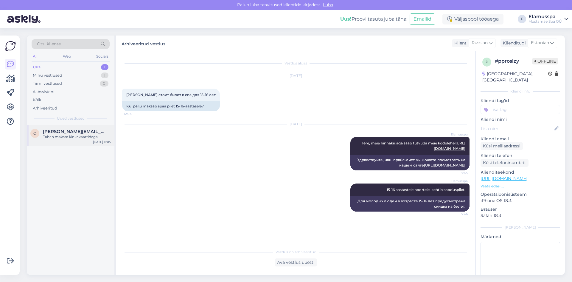
click at [53, 132] on span "[PERSON_NAME][EMAIL_ADDRESS][DOMAIN_NAME]" at bounding box center [74, 131] width 62 height 5
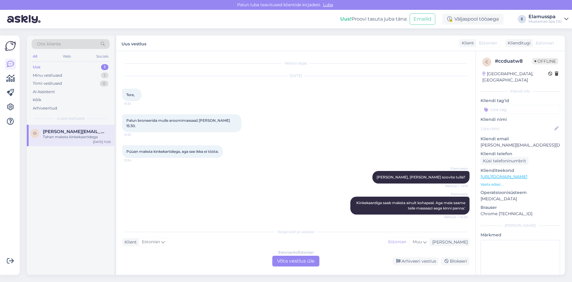
scroll to position [714, 0]
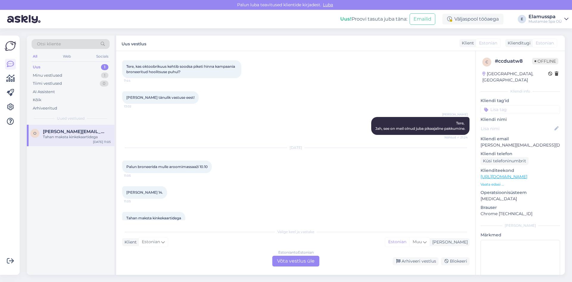
click at [290, 258] on div "Estonian to Estonian Võta vestlus üle" at bounding box center [295, 260] width 47 height 11
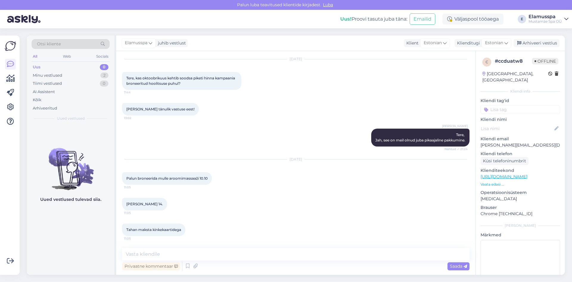
scroll to position [691, 0]
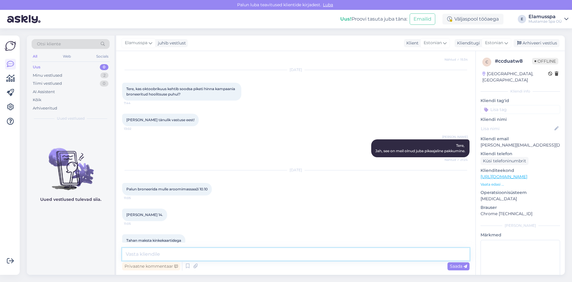
click at [285, 254] on textarea at bounding box center [296, 254] width 348 height 13
click at [452, 261] on div "Privaatne kommentaar Saada" at bounding box center [296, 265] width 348 height 11
click at [454, 263] on span "Saada" at bounding box center [458, 265] width 17 height 5
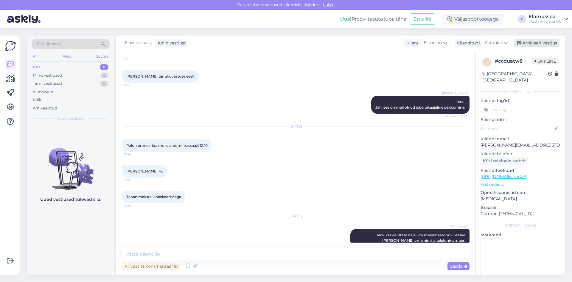
click at [525, 40] on div "Arhiveeri vestlus" at bounding box center [537, 43] width 46 height 8
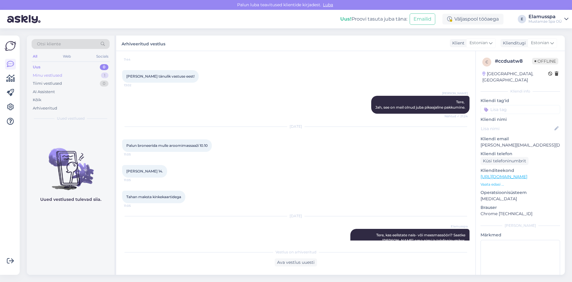
click at [103, 74] on div "1" at bounding box center [104, 75] width 7 height 6
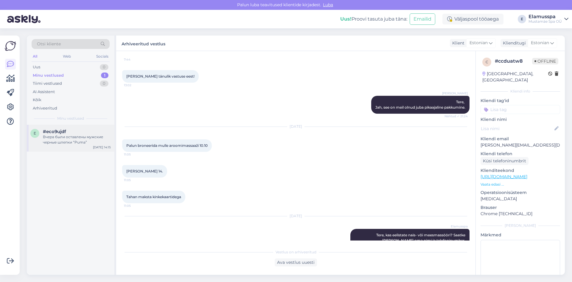
click at [64, 141] on div "Вчера были оставлены мужские черные шлепки “Puma”" at bounding box center [77, 139] width 68 height 11
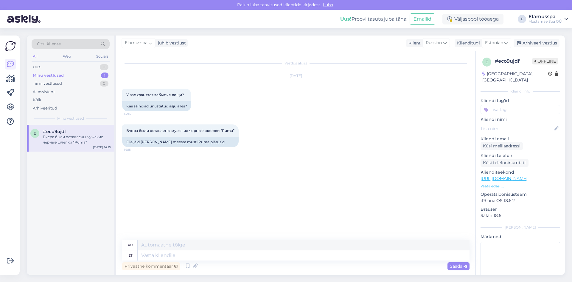
scroll to position [0, 0]
click at [52, 66] on div "Uus 0" at bounding box center [71, 67] width 78 height 8
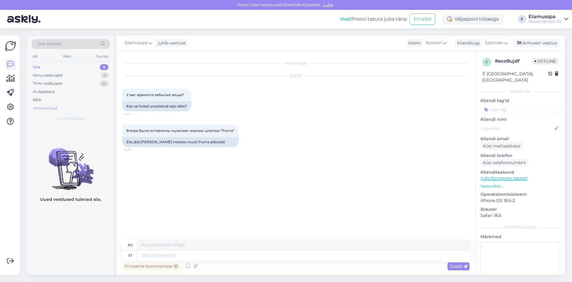
click at [61, 109] on div "Arhiveeritud" at bounding box center [71, 108] width 78 height 8
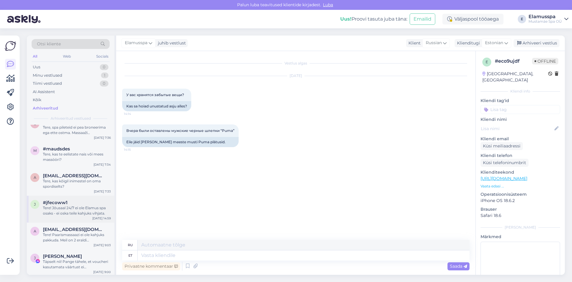
scroll to position [268, 0]
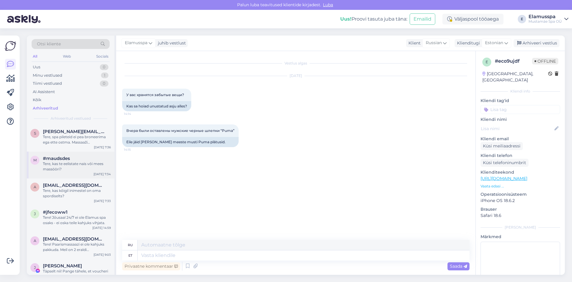
click at [94, 162] on div "Tere, kas te eelistate nais või mees massööri?" at bounding box center [77, 166] width 68 height 11
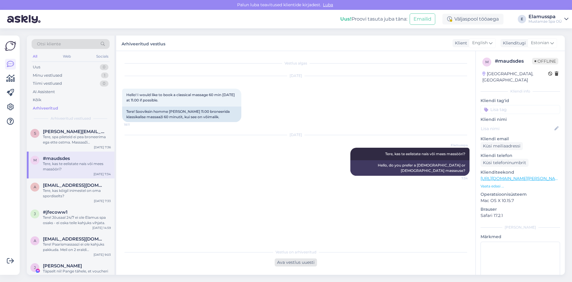
click at [303, 260] on div "Ava vestlus uuesti" at bounding box center [296, 262] width 42 height 8
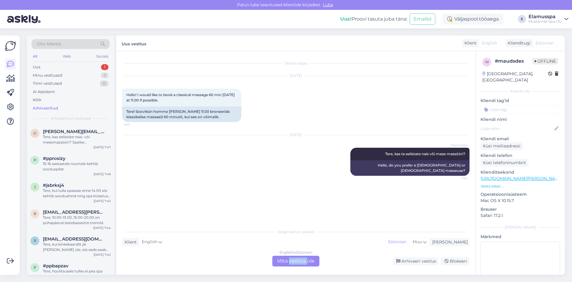
click at [303, 260] on div "English to Estonian Võta vestlus üle" at bounding box center [295, 260] width 47 height 11
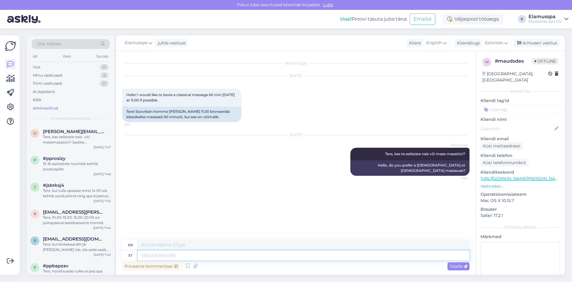
click at [303, 260] on textarea at bounding box center [304, 255] width 332 height 10
click at [144, 255] on textarea "saatke [PERSON_NAME] nimi ja telefoninumber ka" at bounding box center [304, 255] width 332 height 10
click at [259, 255] on textarea "Saatke [PERSON_NAME] nimi ja telefoninumber ka" at bounding box center [304, 255] width 332 height 10
click at [464, 267] on icon at bounding box center [466, 266] width 4 height 4
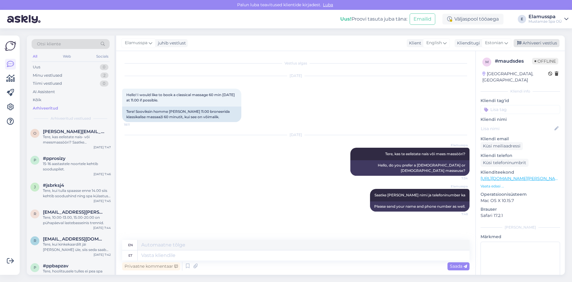
click at [531, 45] on div "Arhiveeri vestlus" at bounding box center [537, 43] width 46 height 8
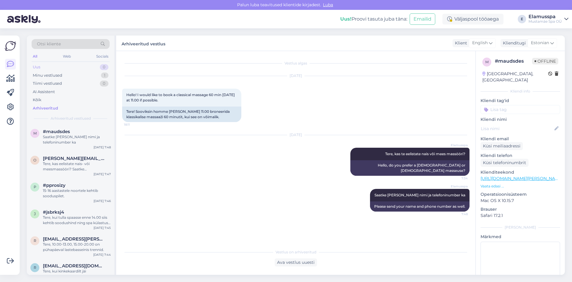
click at [59, 67] on div "Uus 0" at bounding box center [71, 67] width 78 height 8
